Goal: Ask a question

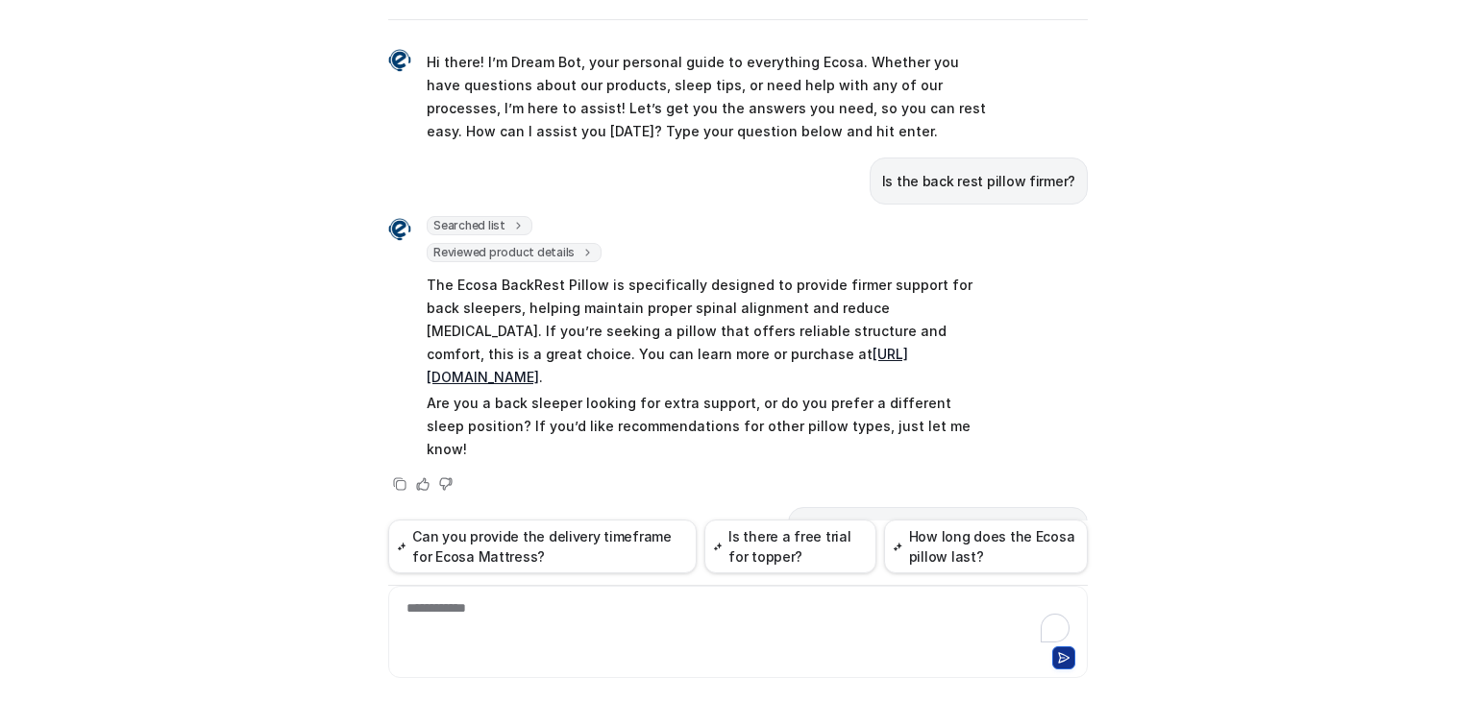
scroll to position [323, 0]
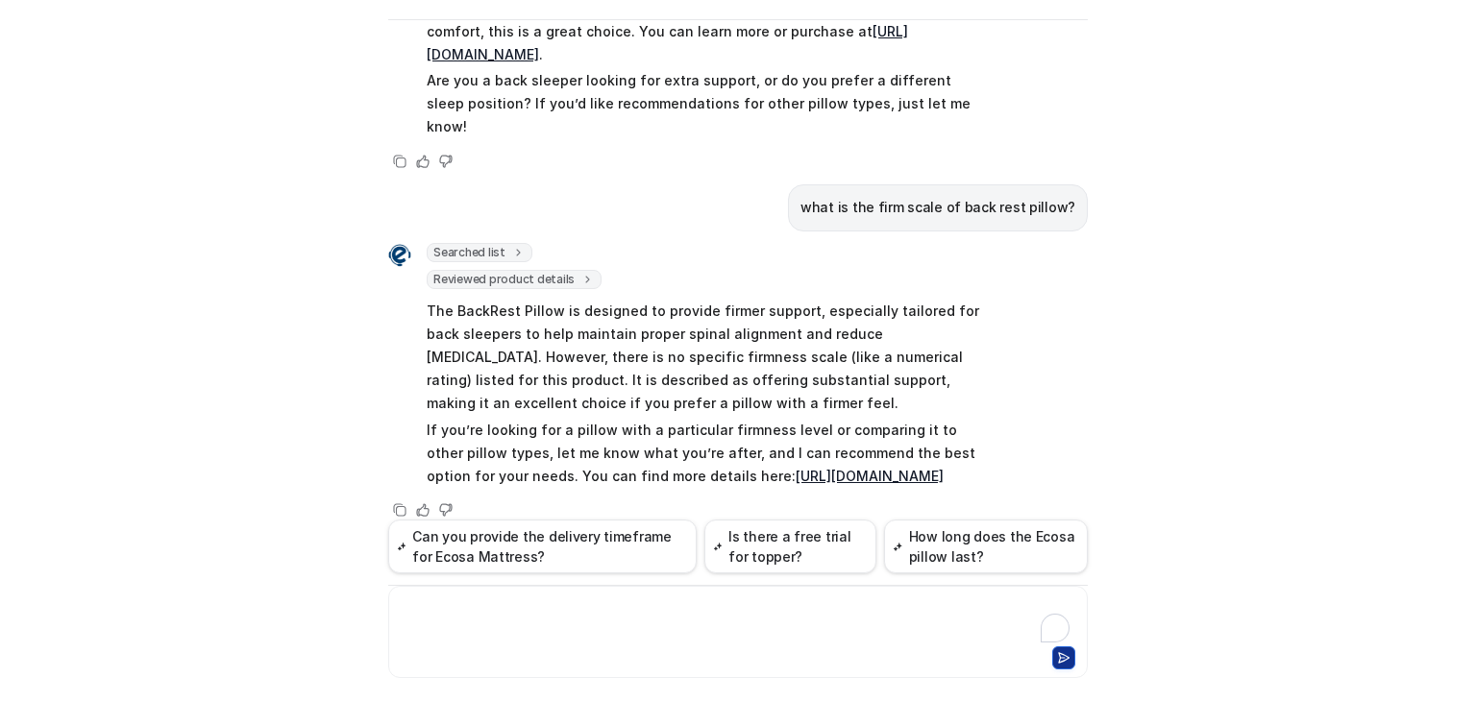
drag, startPoint x: 502, startPoint y: 642, endPoint x: 505, endPoint y: 630, distance: 12.2
click at [503, 640] on div at bounding box center [738, 621] width 690 height 44
paste div
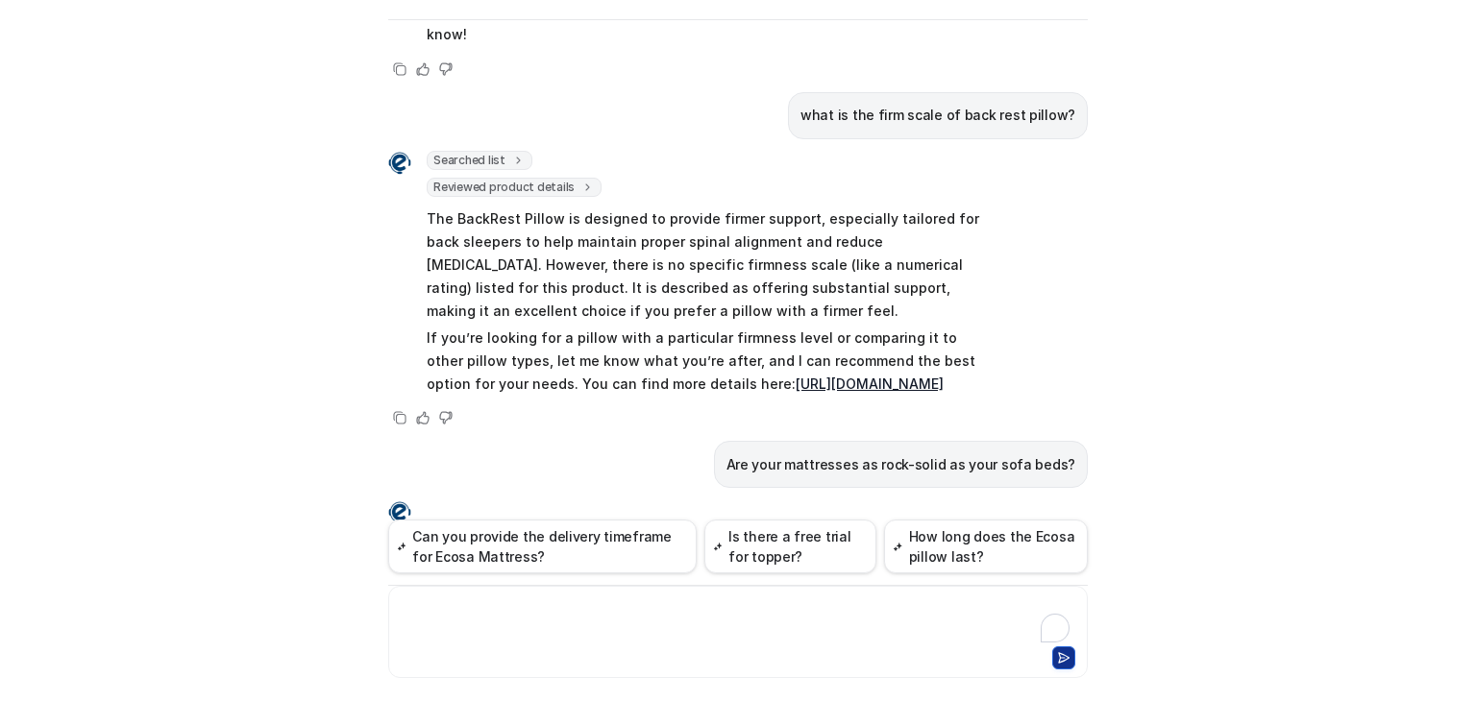
scroll to position [61, 0]
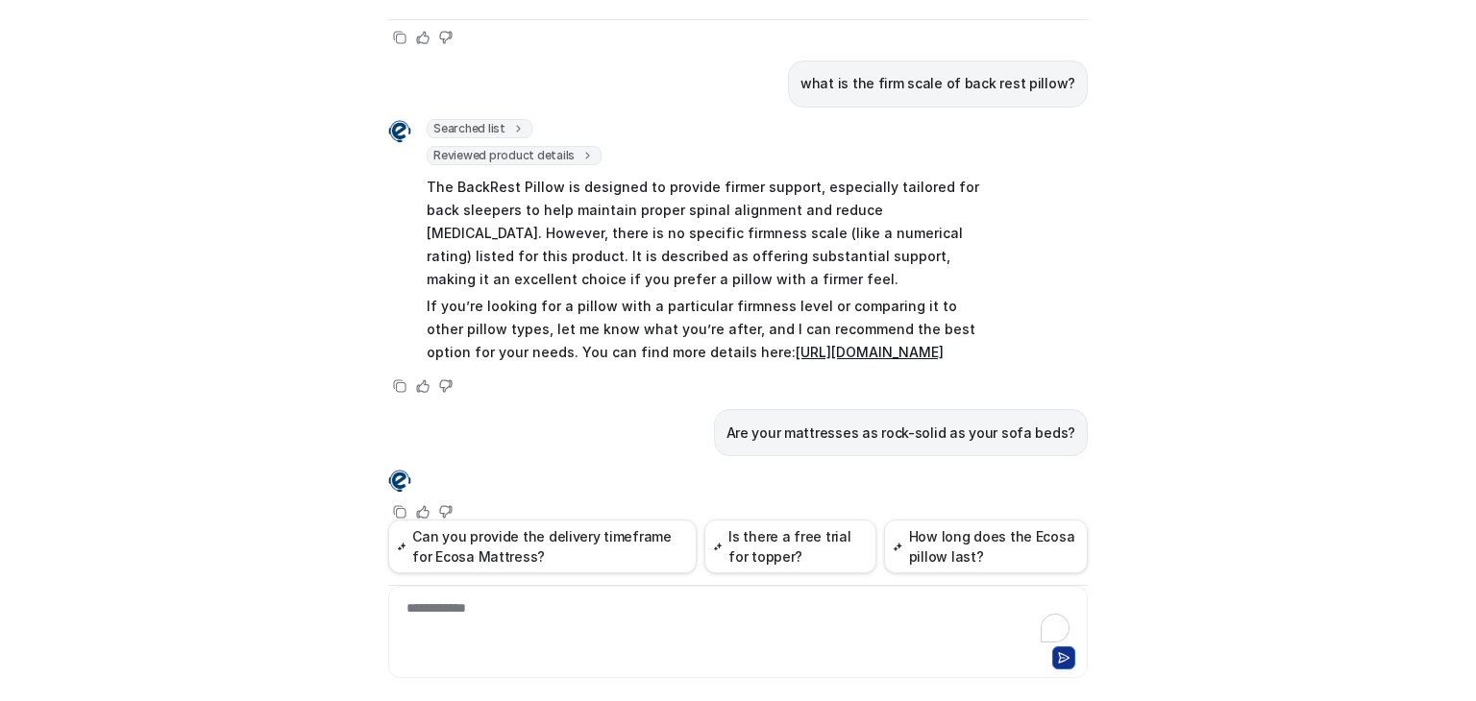
click at [796, 422] on p "Are your mattresses as rock-solid as your sofa beds?" at bounding box center [900, 433] width 349 height 23
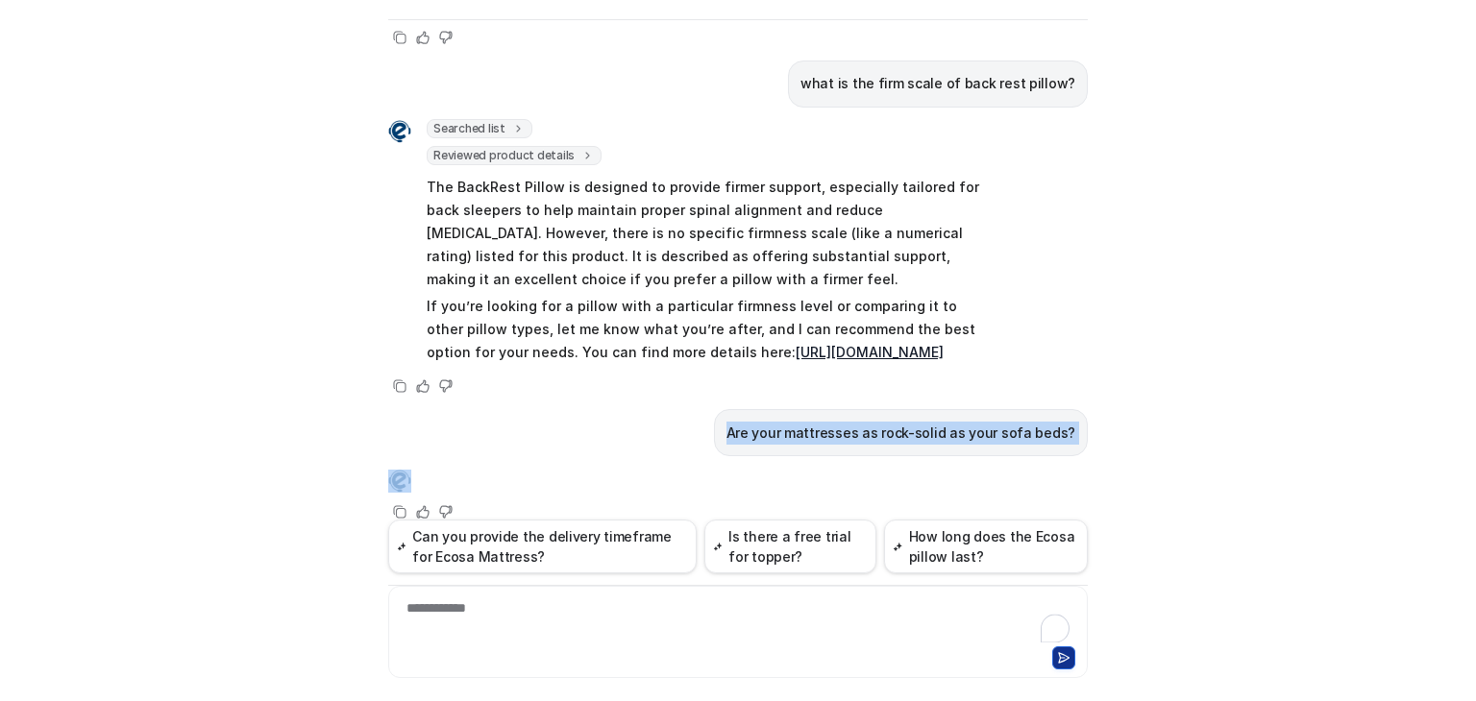
click at [796, 422] on p "Are your mattresses as rock-solid as your sofa beds?" at bounding box center [900, 433] width 349 height 23
copy span "Are your mattresses as rock-solid as your sofa beds?"
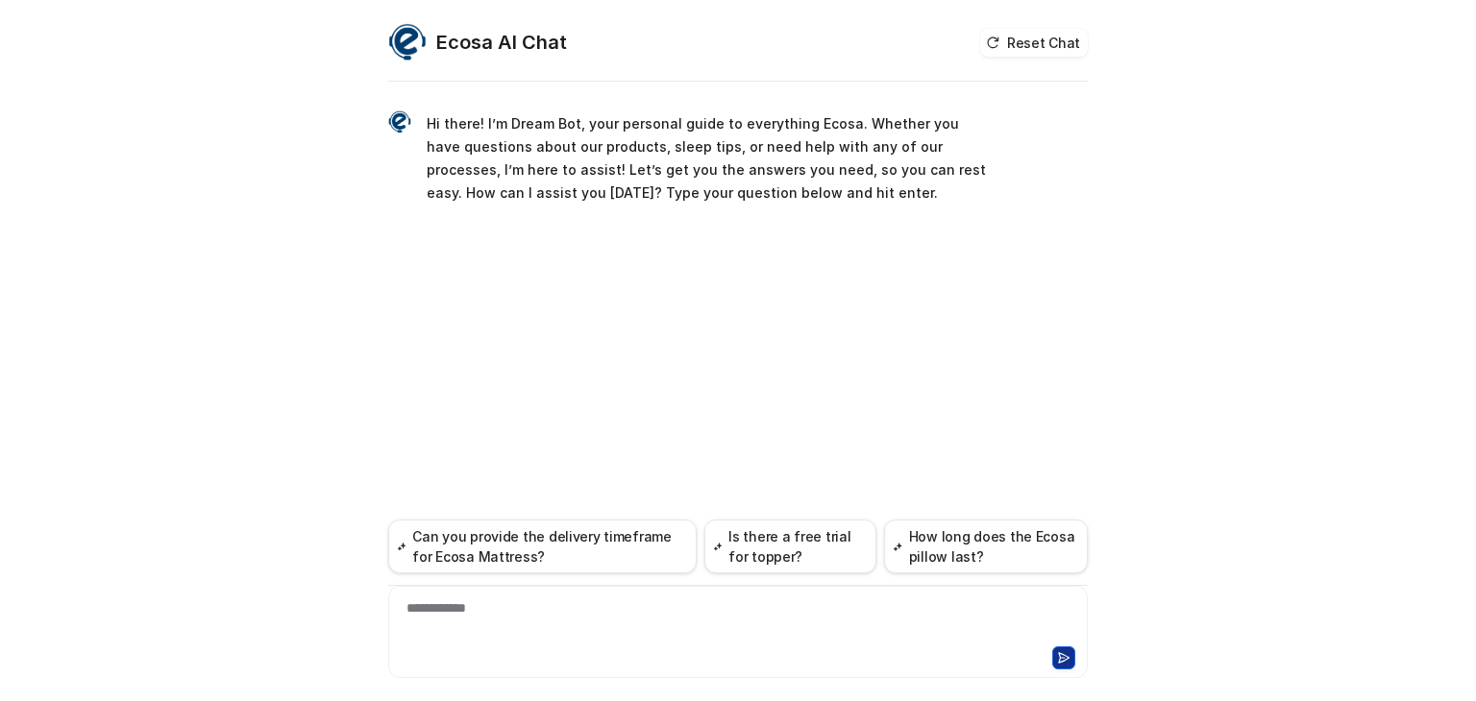
click at [489, 614] on div "**********" at bounding box center [738, 621] width 690 height 44
paste div
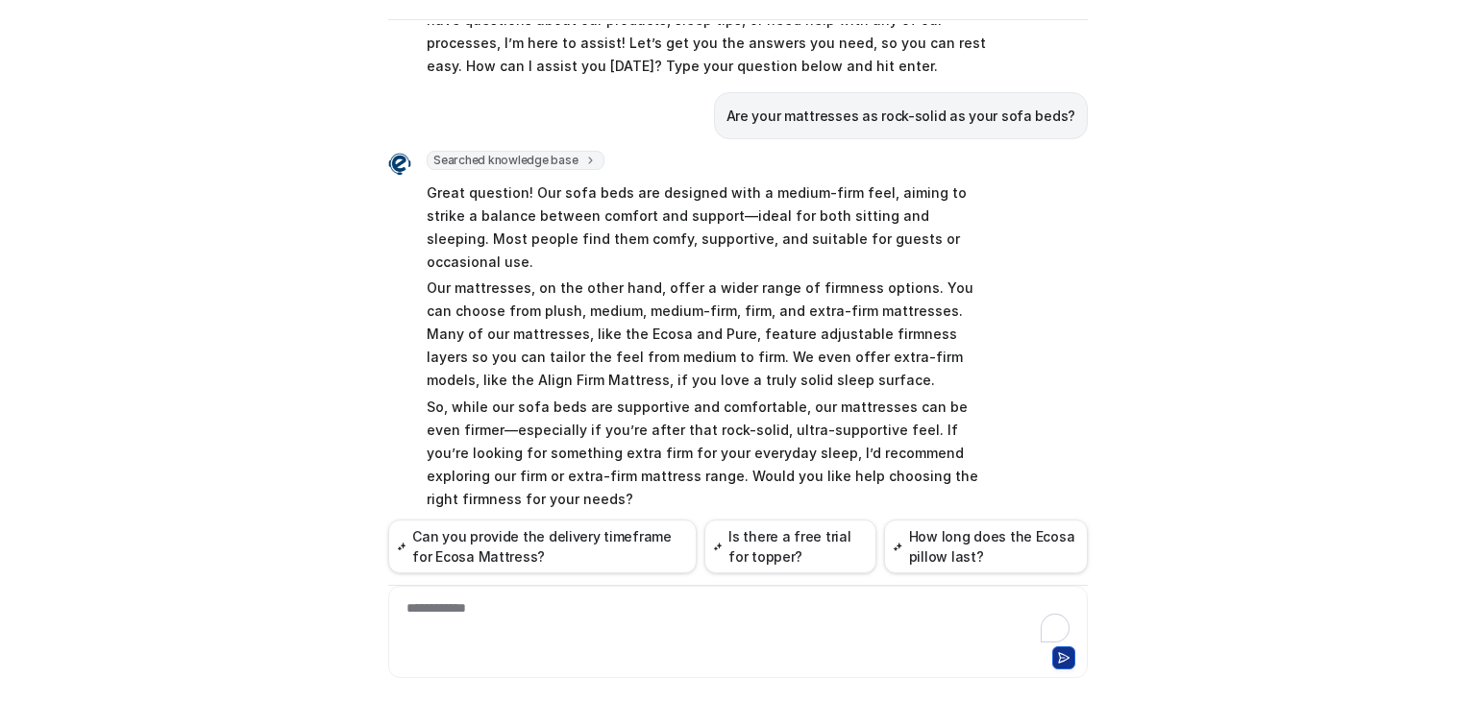
scroll to position [88, 0]
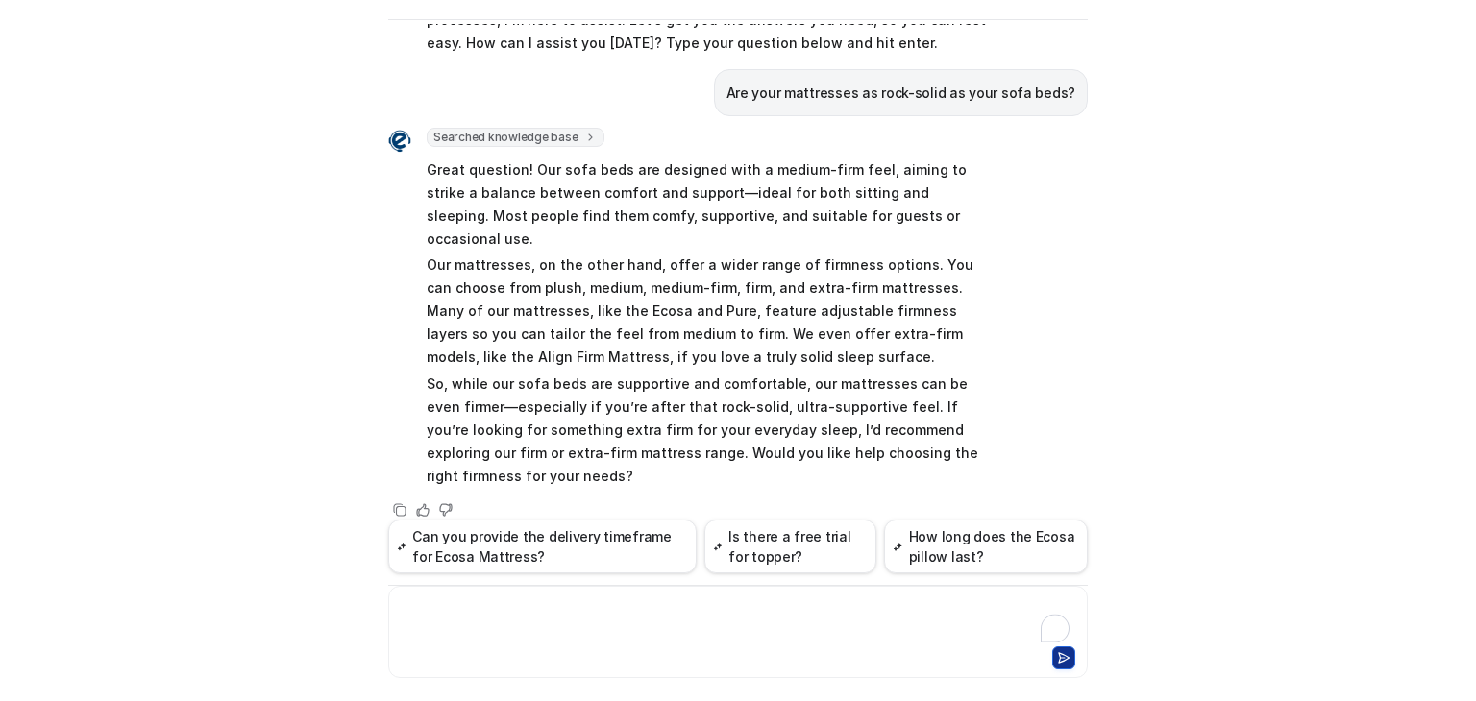
click at [630, 595] on div at bounding box center [738, 632] width 700 height 92
click at [624, 610] on div at bounding box center [738, 621] width 690 height 44
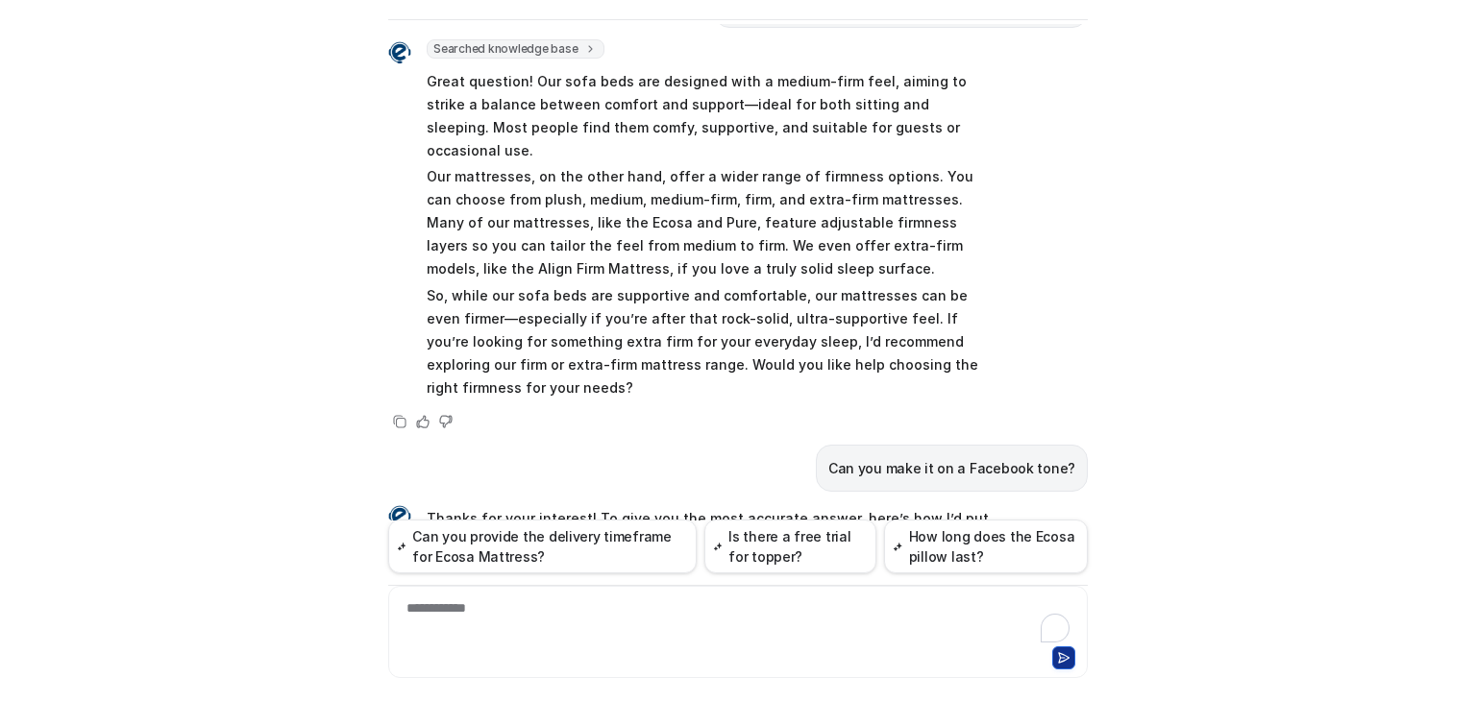
scroll to position [111, 0]
